Goal: Navigation & Orientation: Find specific page/section

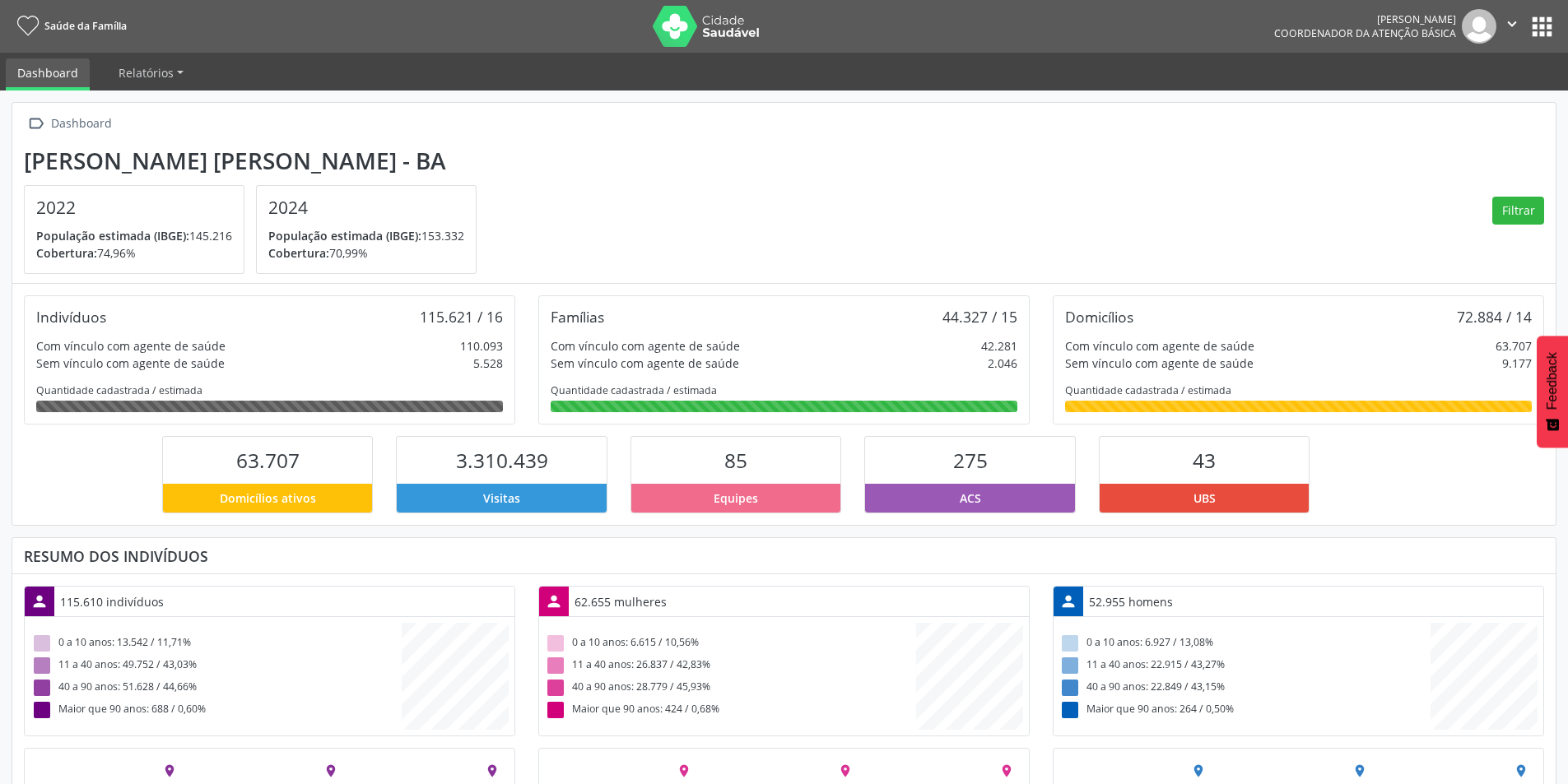
click at [373, 228] on span "População estimada (IBGE):" at bounding box center [345, 235] width 153 height 15
click at [134, 73] on span "Relatórios" at bounding box center [146, 72] width 55 height 15
click at [1548, 32] on button "apps" at bounding box center [1543, 27] width 29 height 29
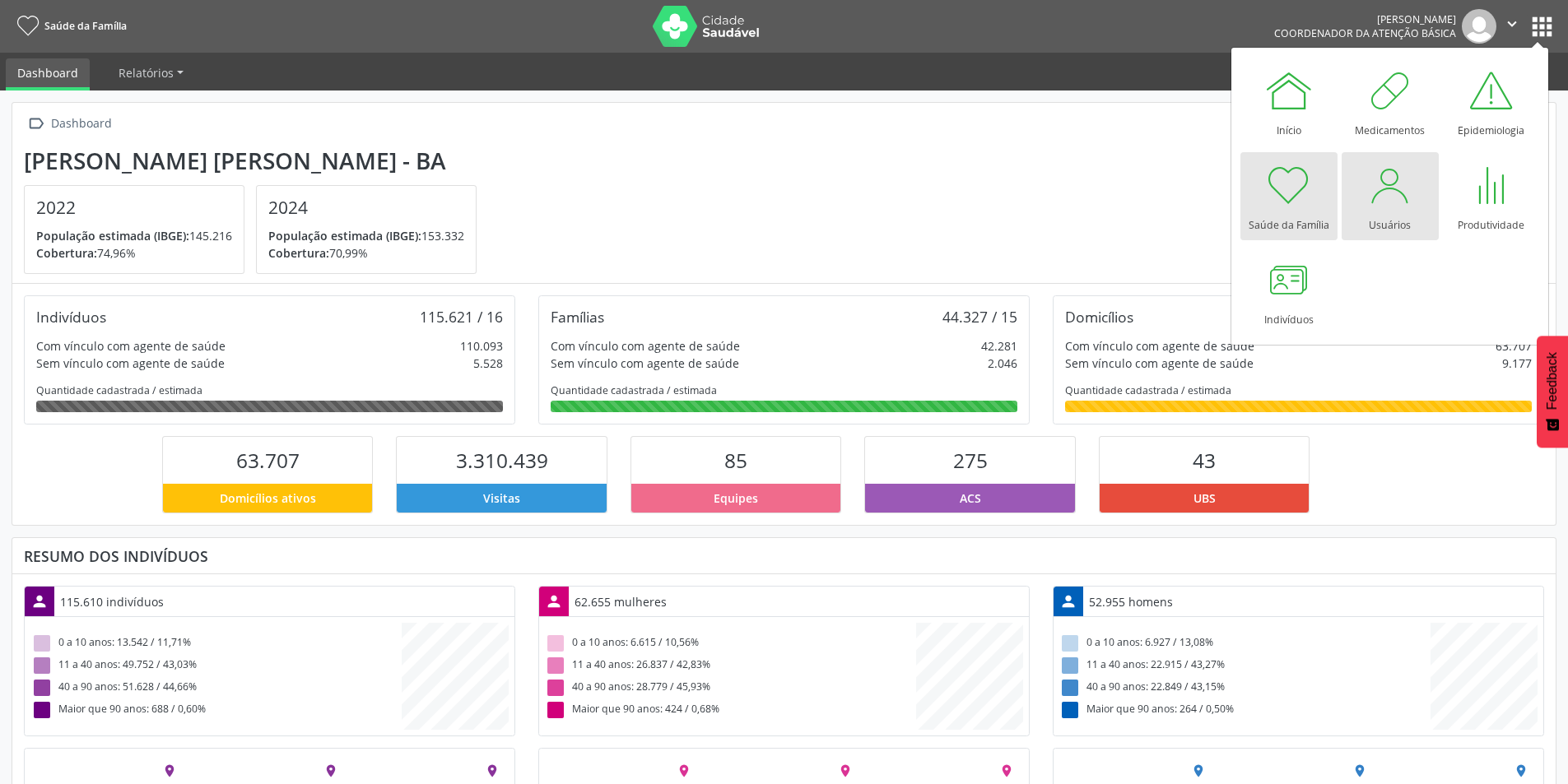
click at [1390, 204] on div at bounding box center [1391, 185] width 50 height 50
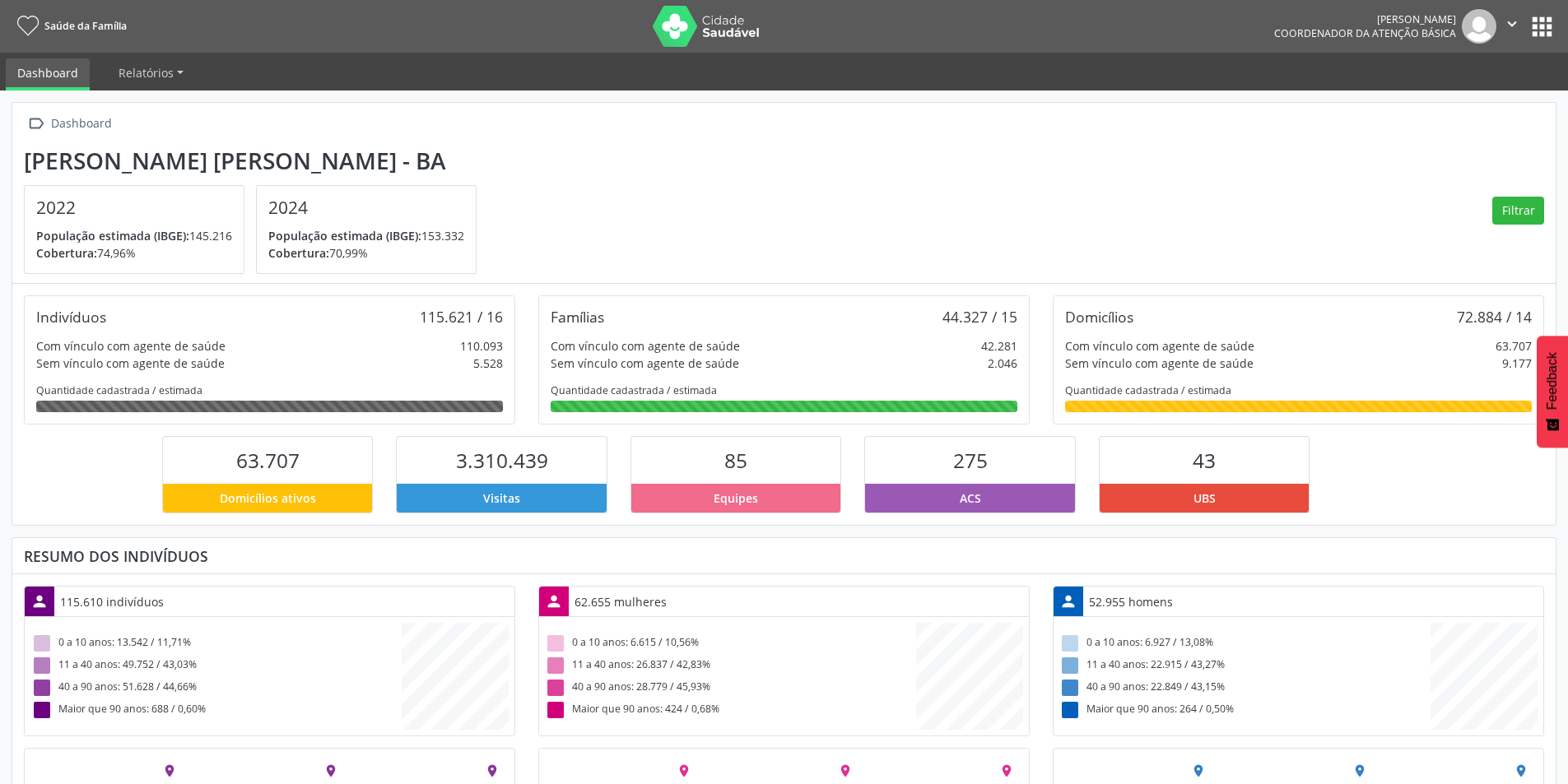
scroll to position [822552, 822784]
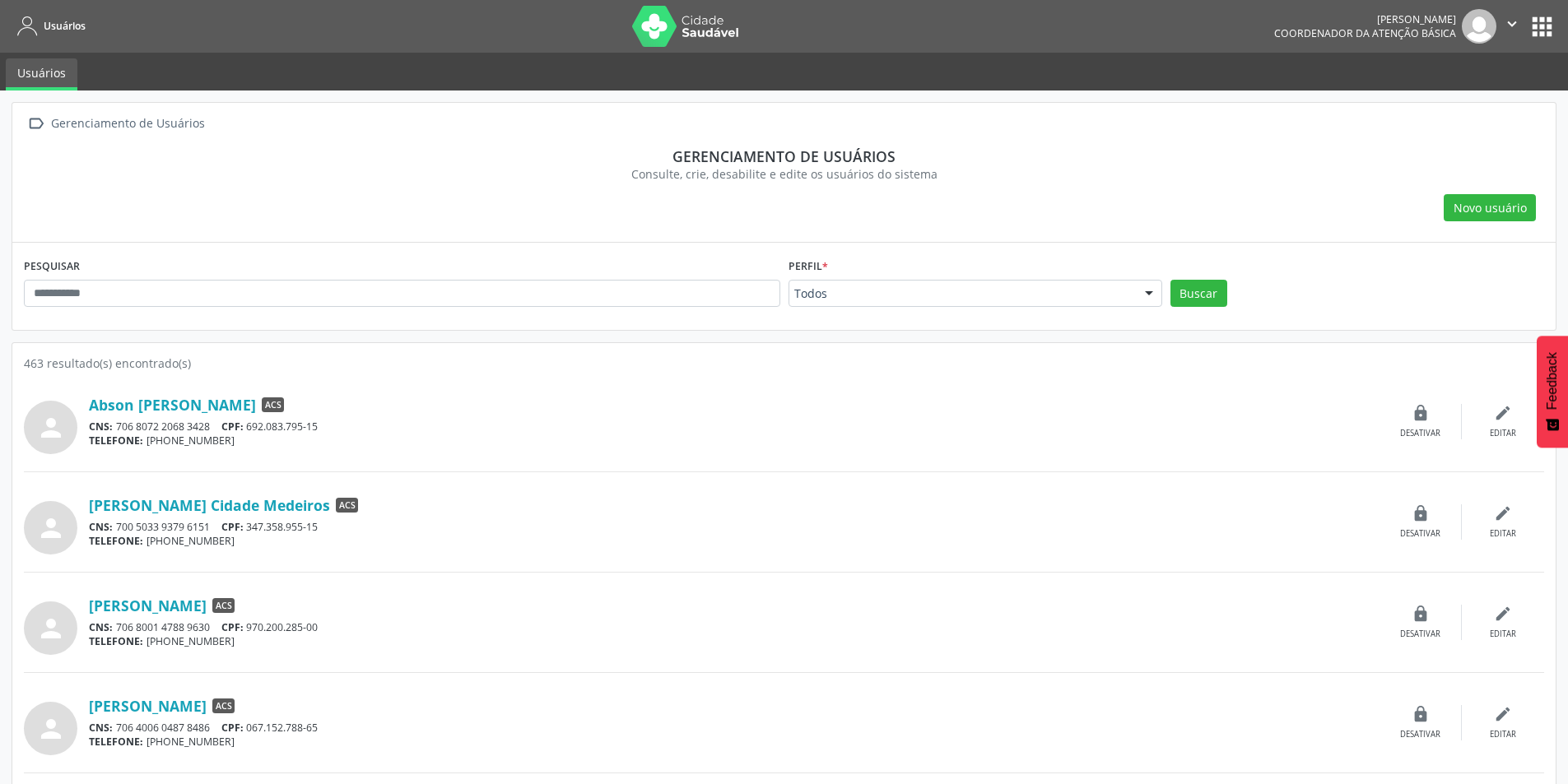
click at [1539, 39] on button "apps" at bounding box center [1543, 27] width 29 height 29
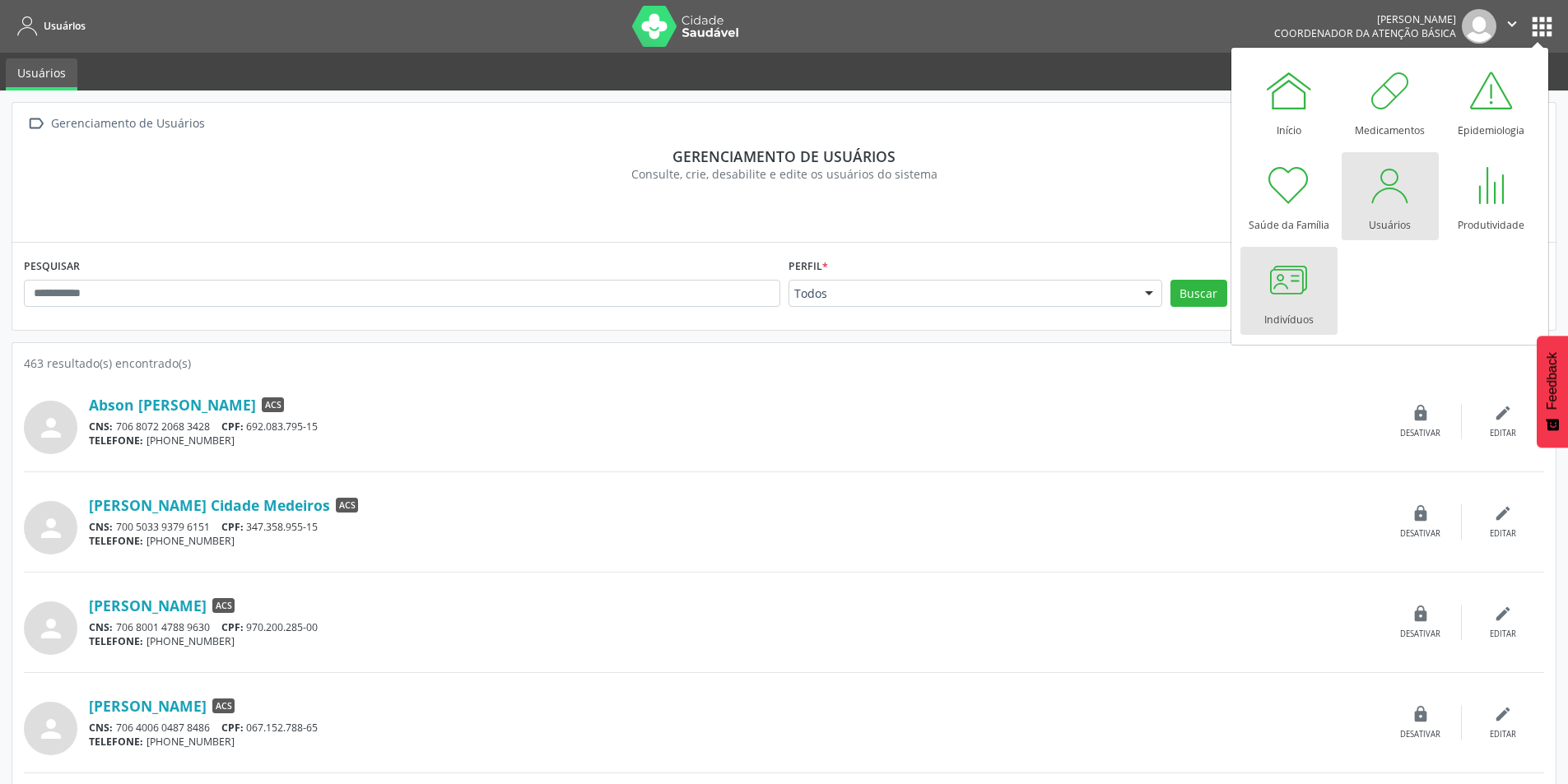
click at [1272, 287] on div at bounding box center [1289, 279] width 50 height 50
